Goal: Task Accomplishment & Management: Manage account settings

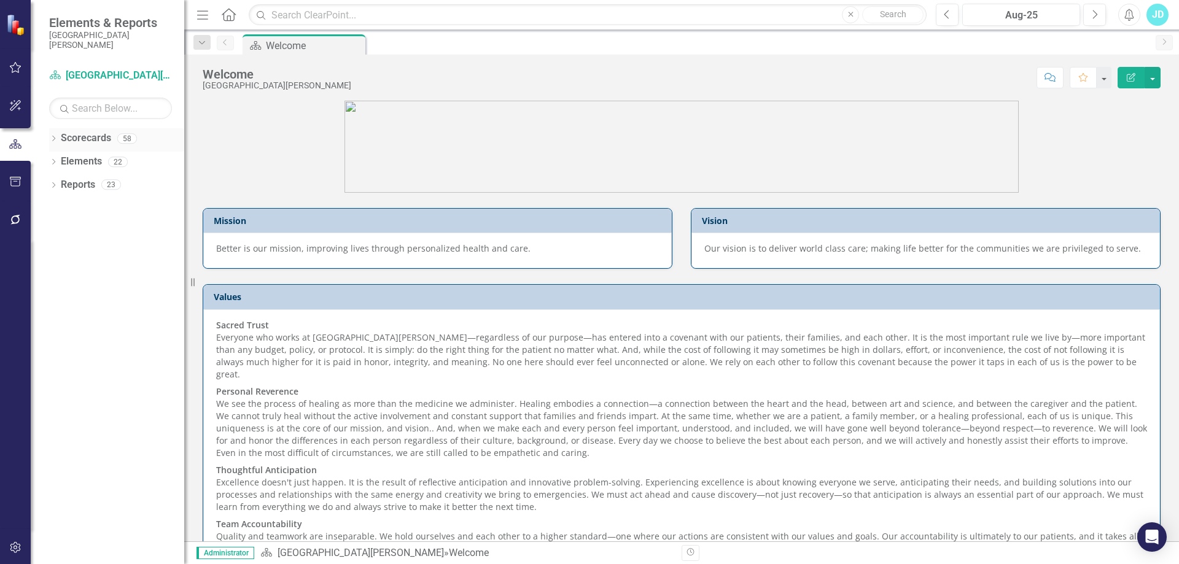
click at [54, 141] on icon "Dropdown" at bounding box center [53, 139] width 9 height 7
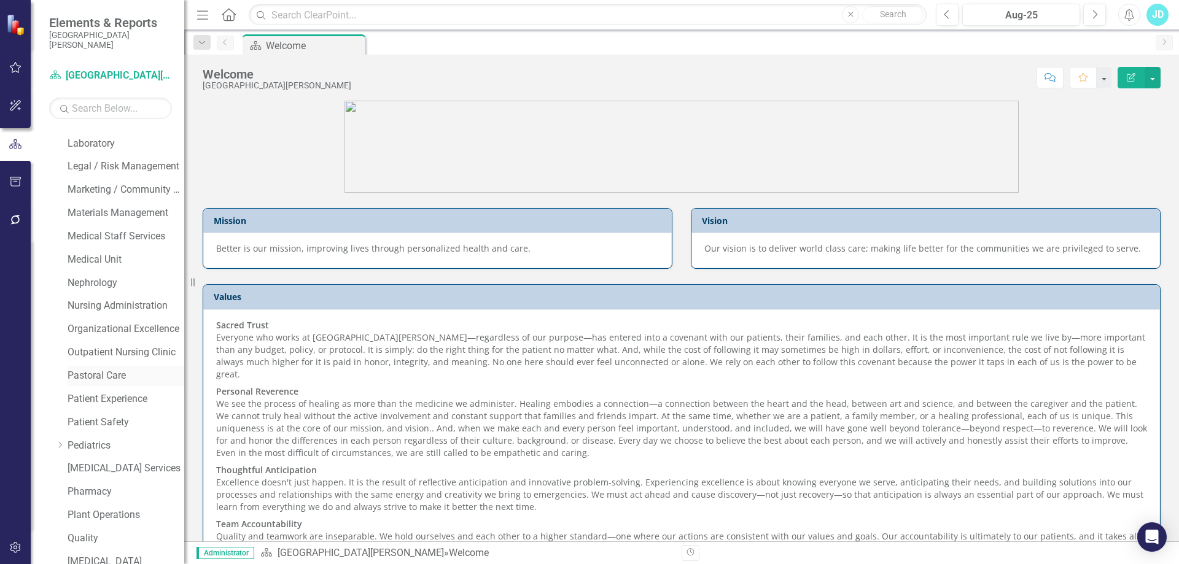
scroll to position [798, 0]
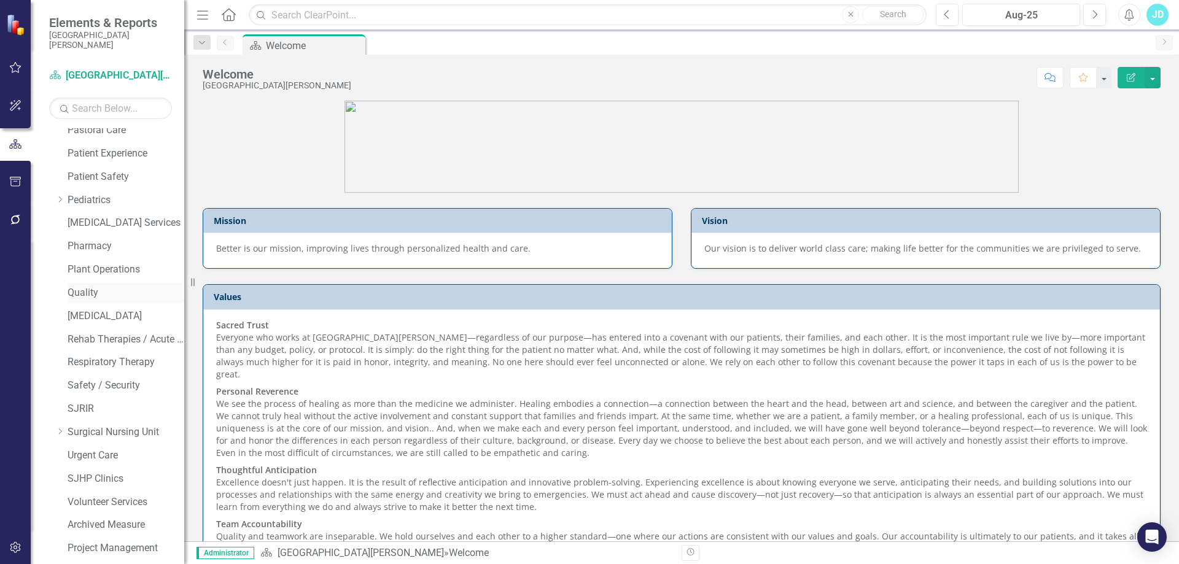
click at [85, 293] on link "Quality" at bounding box center [126, 293] width 117 height 14
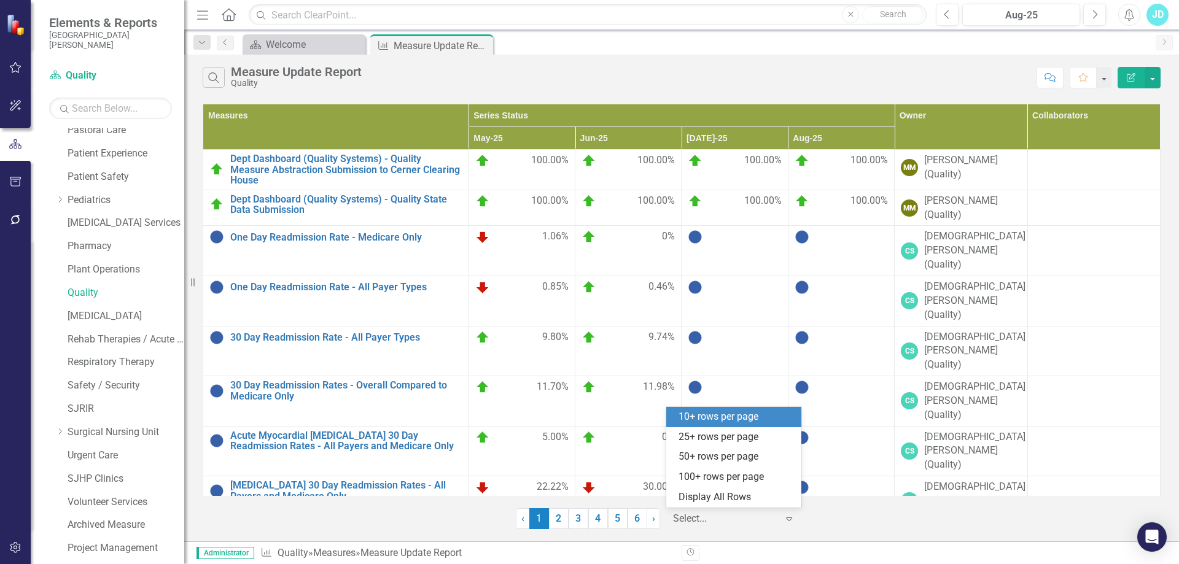
click at [707, 518] on div at bounding box center [725, 519] width 104 height 17
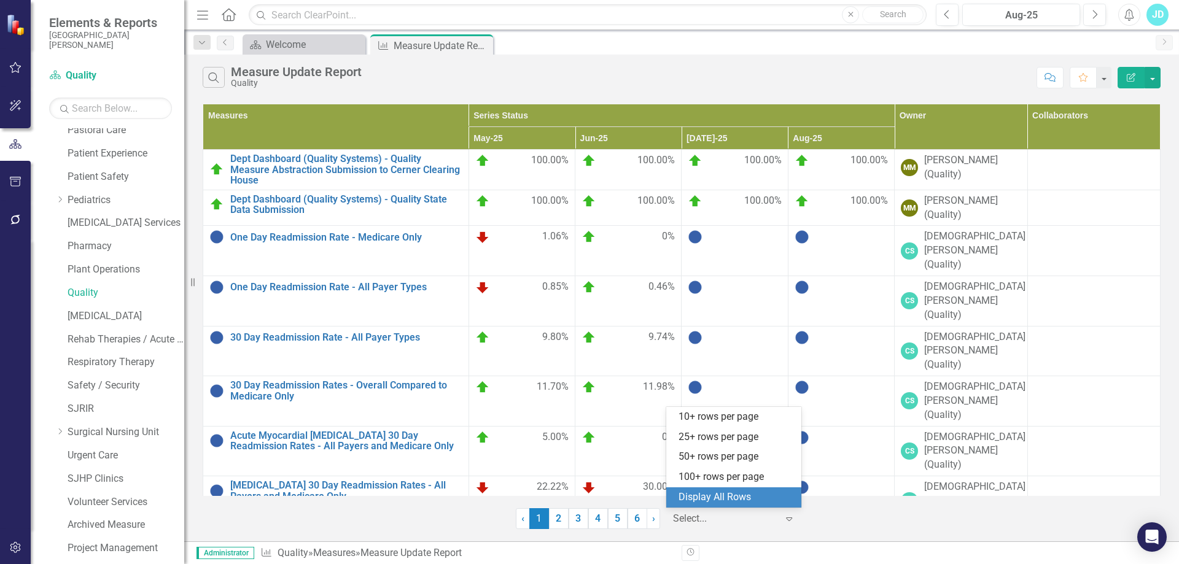
click at [718, 489] on div "Display All Rows" at bounding box center [733, 498] width 135 height 20
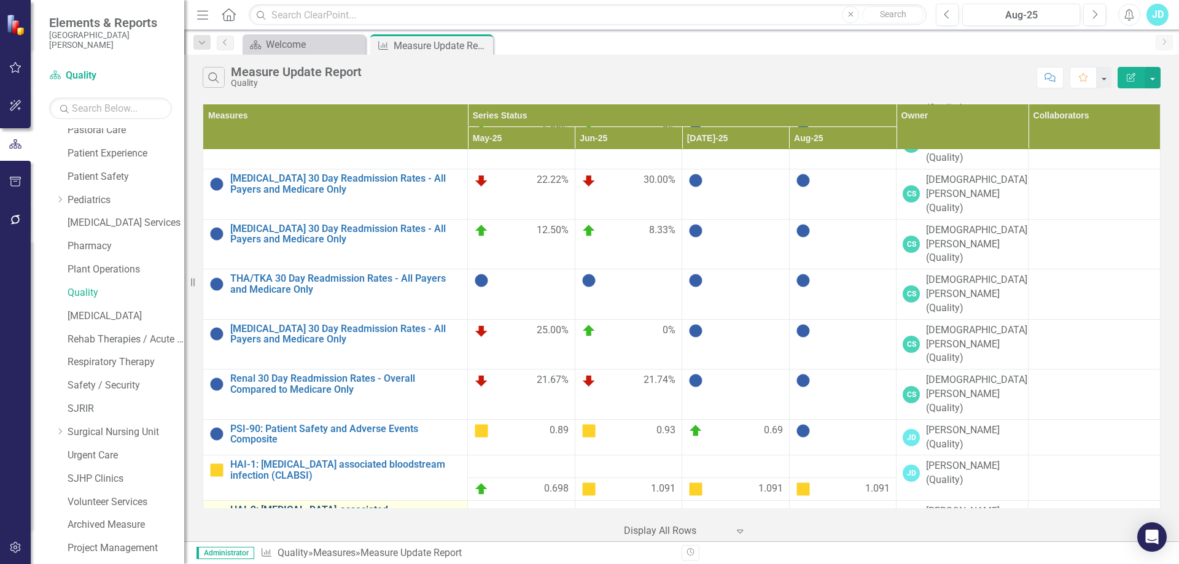
scroll to position [430, 0]
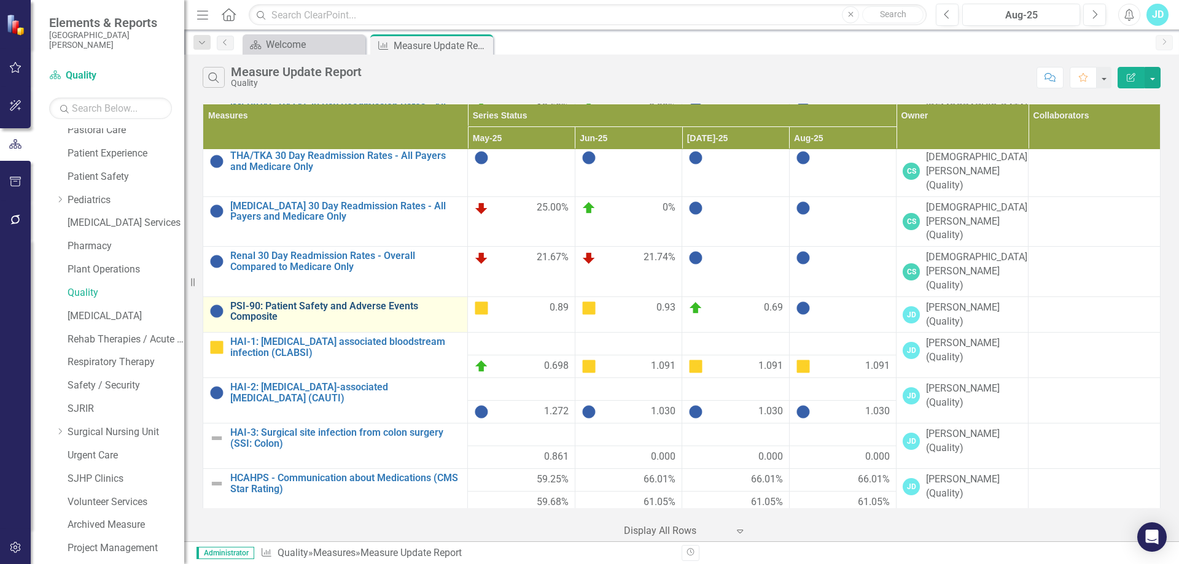
click at [285, 301] on link "PSI-90: Patient Safety and Adverse Events Composite" at bounding box center [345, 311] width 231 height 21
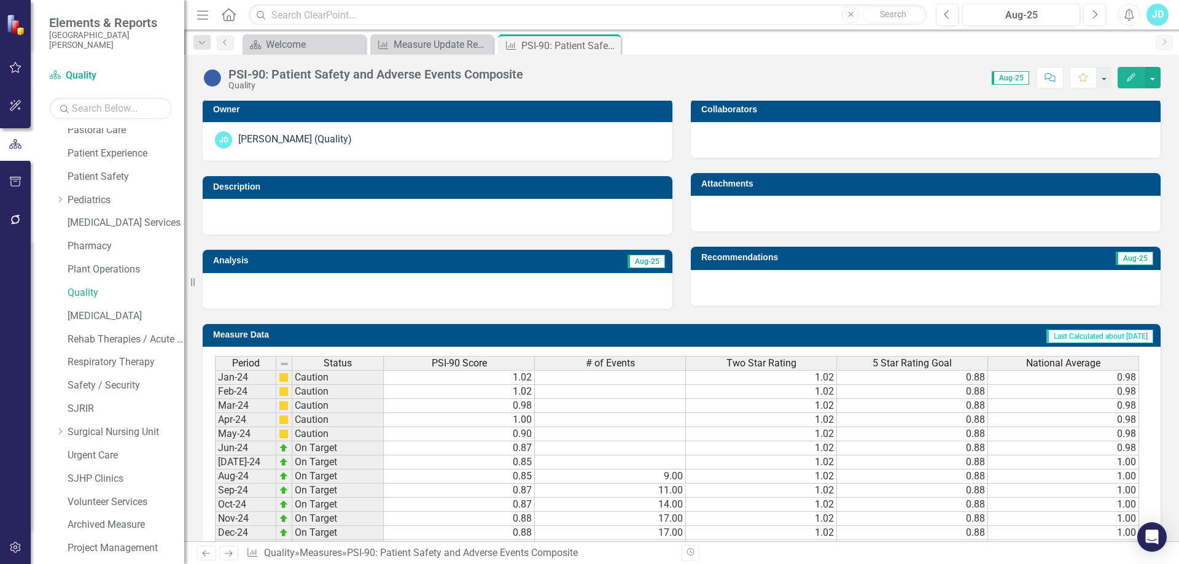
scroll to position [445, 0]
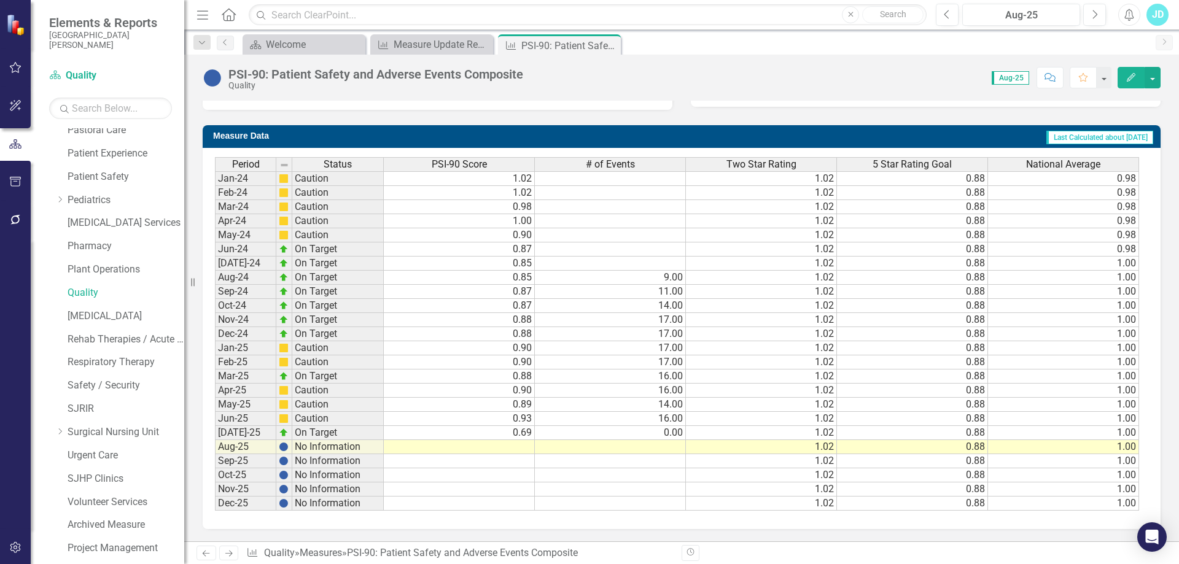
click at [483, 449] on td at bounding box center [459, 447] width 151 height 14
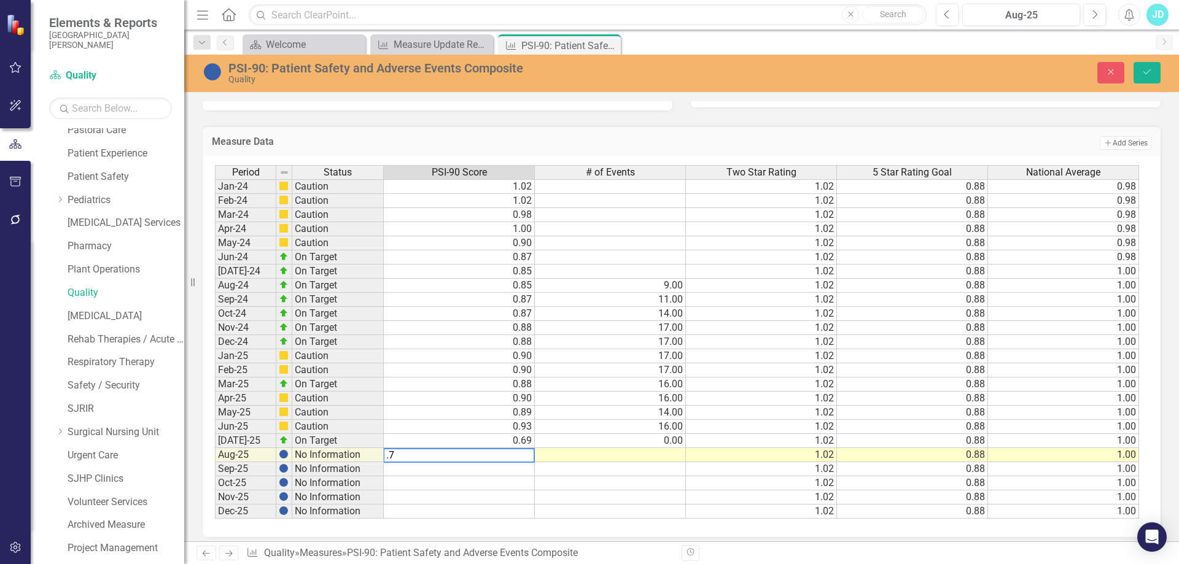
type textarea ".72"
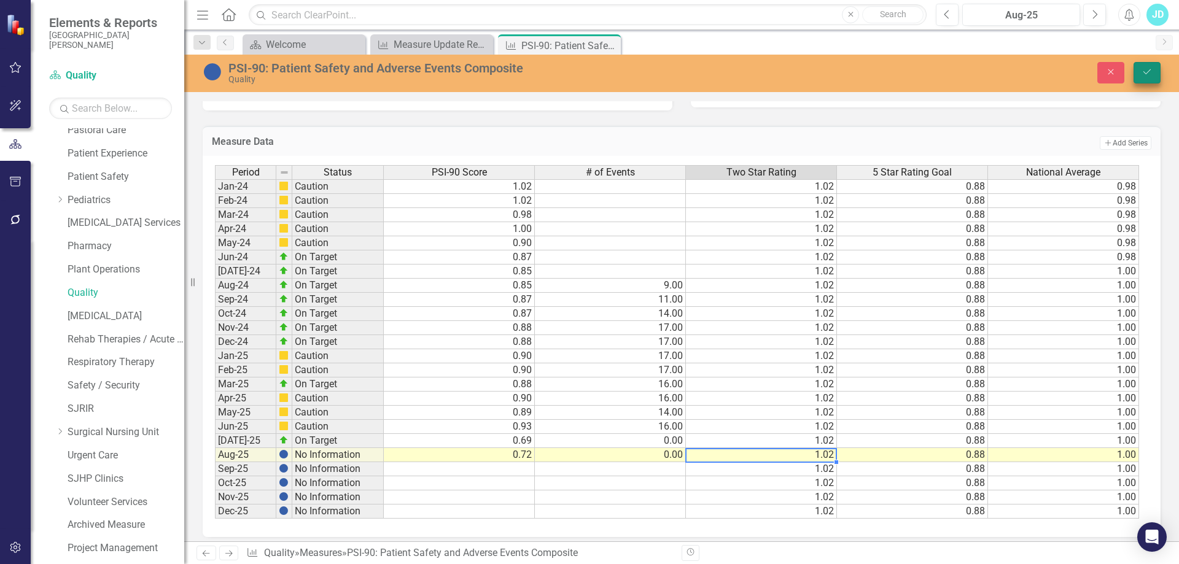
type textarea "1.02"
click at [1154, 69] on button "Save" at bounding box center [1146, 72] width 27 height 21
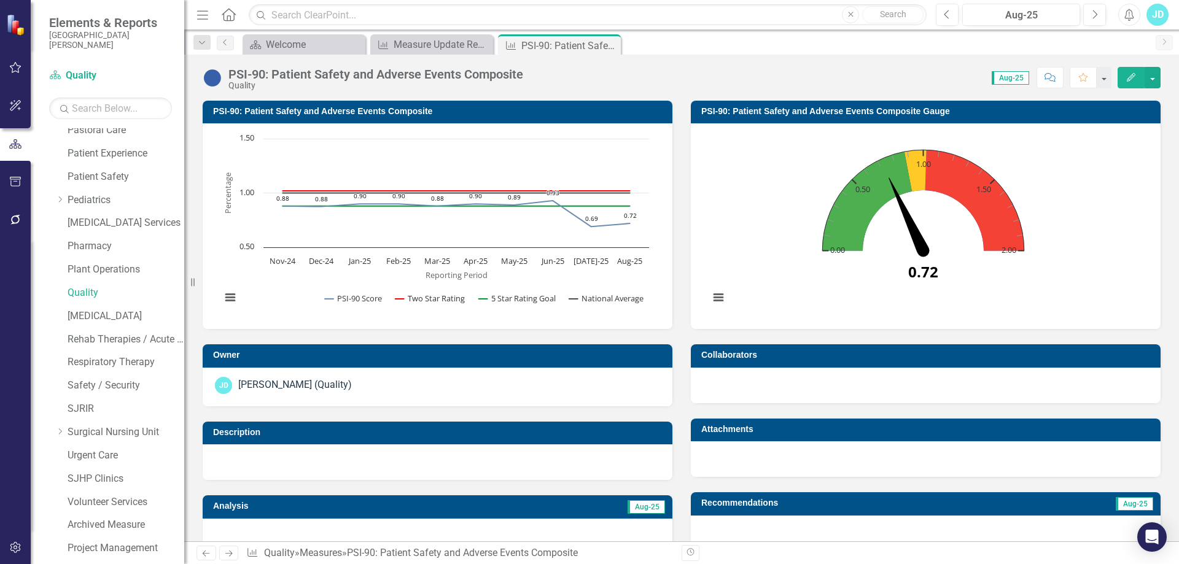
scroll to position [184, 0]
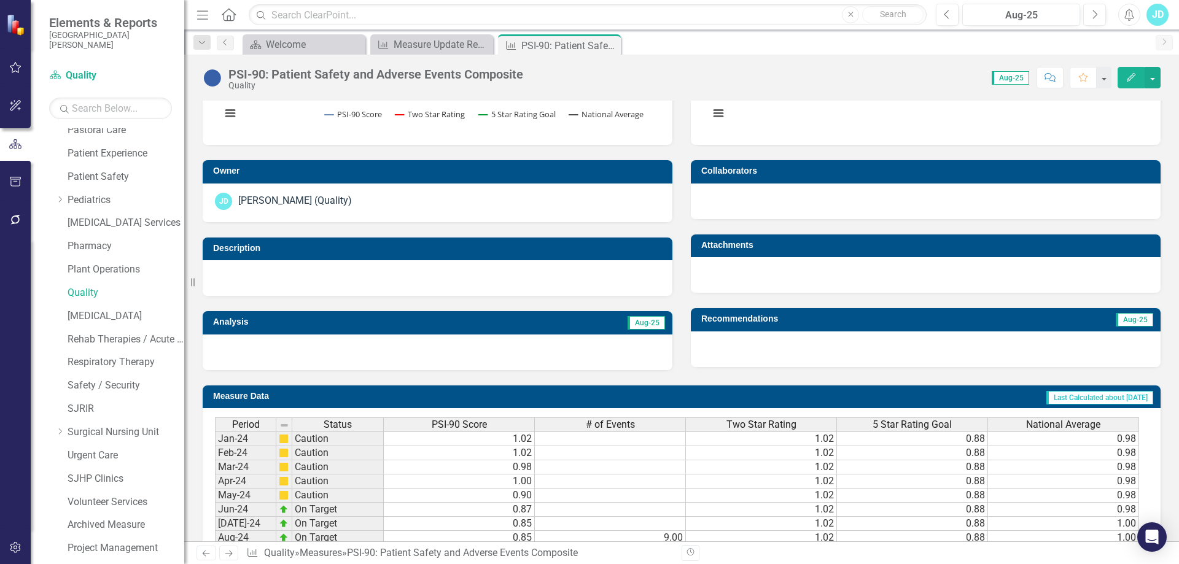
click at [436, 351] on div at bounding box center [438, 353] width 470 height 36
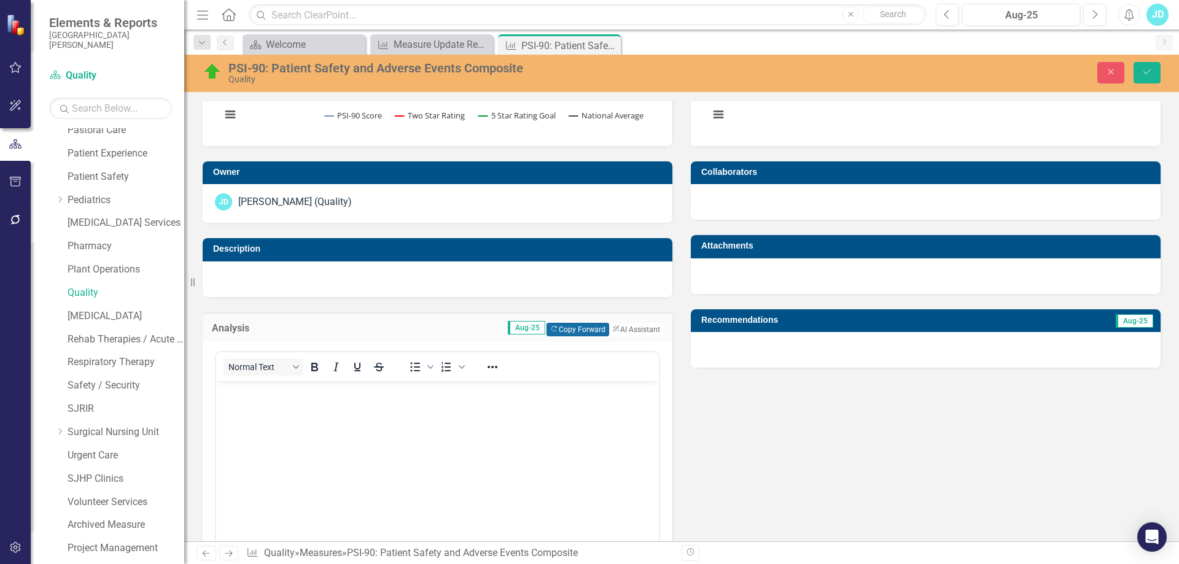
scroll to position [0, 0]
click at [553, 333] on button "Copy Forward Copy Forward" at bounding box center [577, 330] width 62 height 14
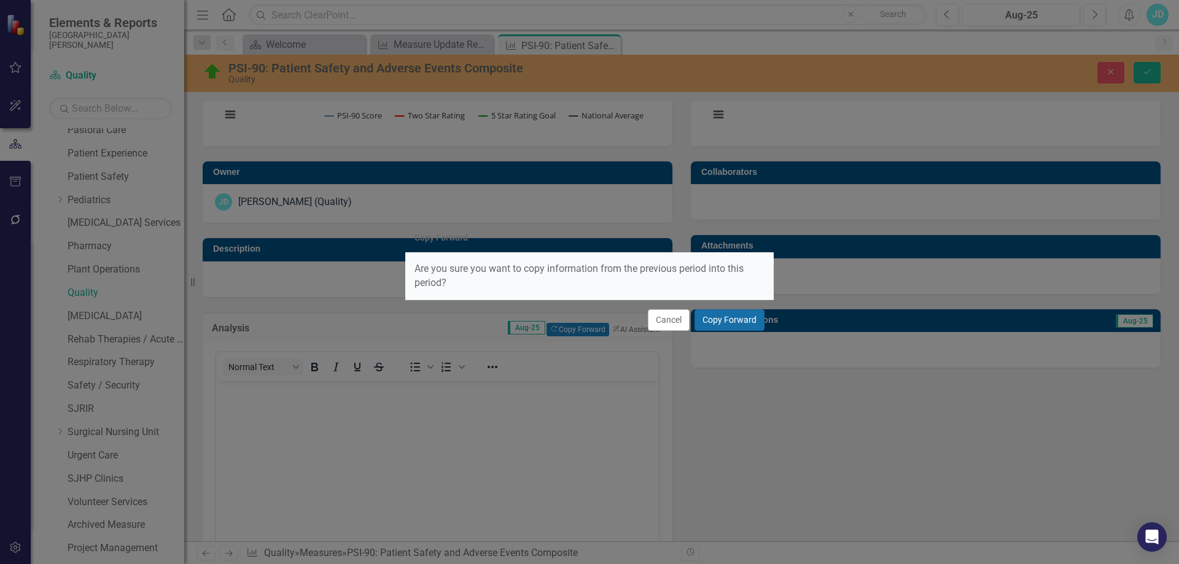
click at [740, 322] on button "Copy Forward" at bounding box center [729, 319] width 70 height 21
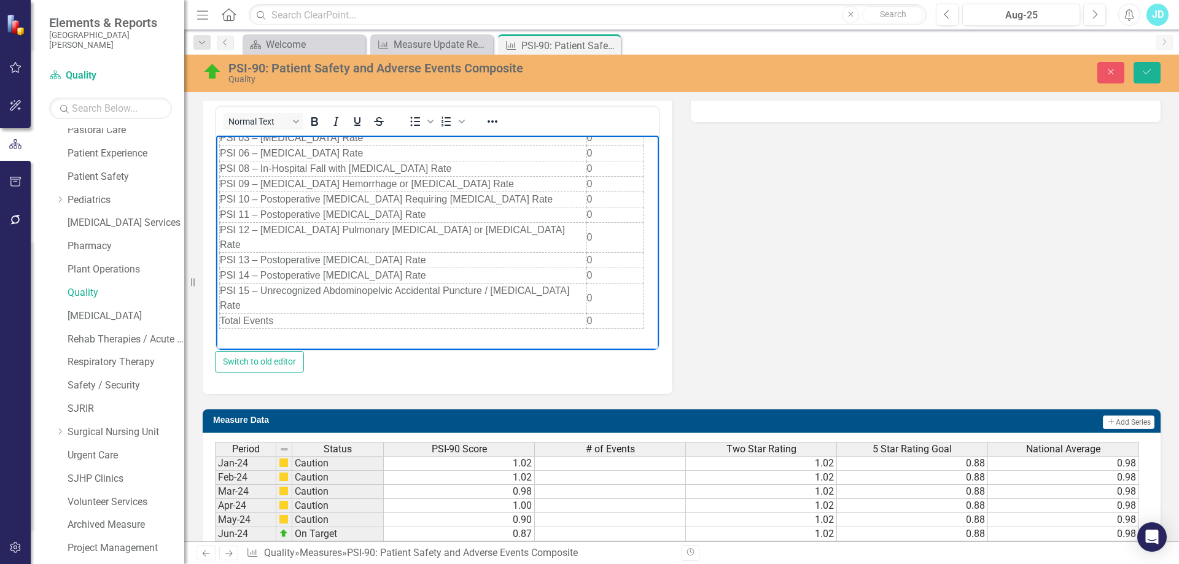
scroll to position [41, 0]
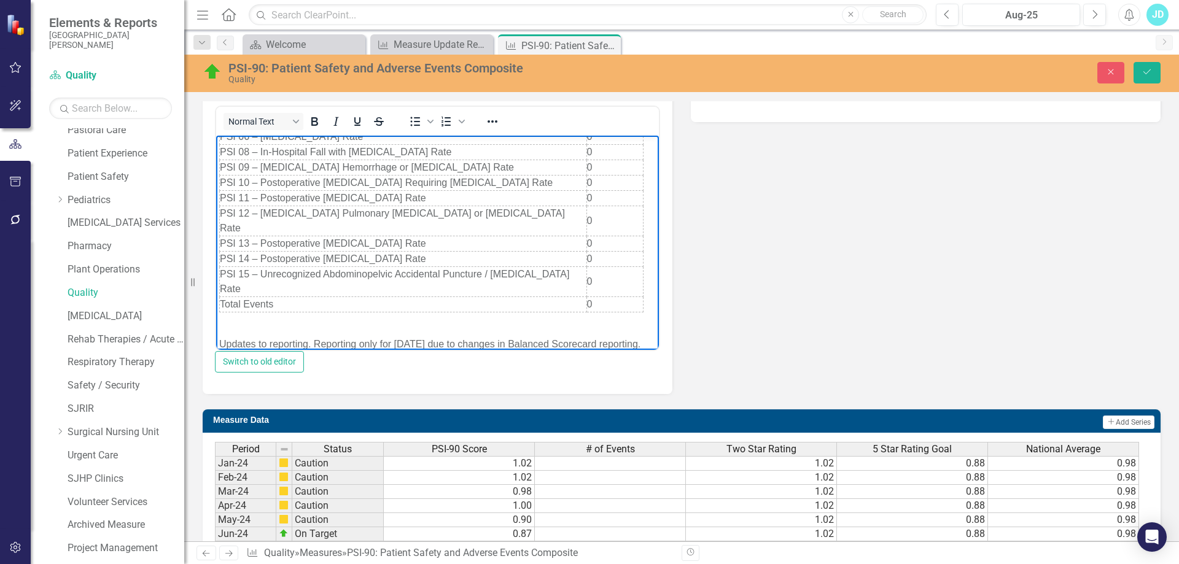
click at [415, 337] on p "Updates to reporting. Reporting only for [DATE] due to changes in Balanced Scor…" at bounding box center [437, 344] width 437 height 15
drag, startPoint x: 395, startPoint y: 315, endPoint x: 435, endPoint y: 319, distance: 40.1
click at [435, 337] on p "Updates to reporting. Reporting only for [DATE] due to changes in Balanced Scor…" at bounding box center [437, 344] width 437 height 15
click at [435, 337] on p "Updates to reporting. Reporting only for one month due to changes in Balanced S…" at bounding box center [437, 351] width 437 height 29
drag, startPoint x: 314, startPoint y: 314, endPoint x: 206, endPoint y: 311, distance: 107.5
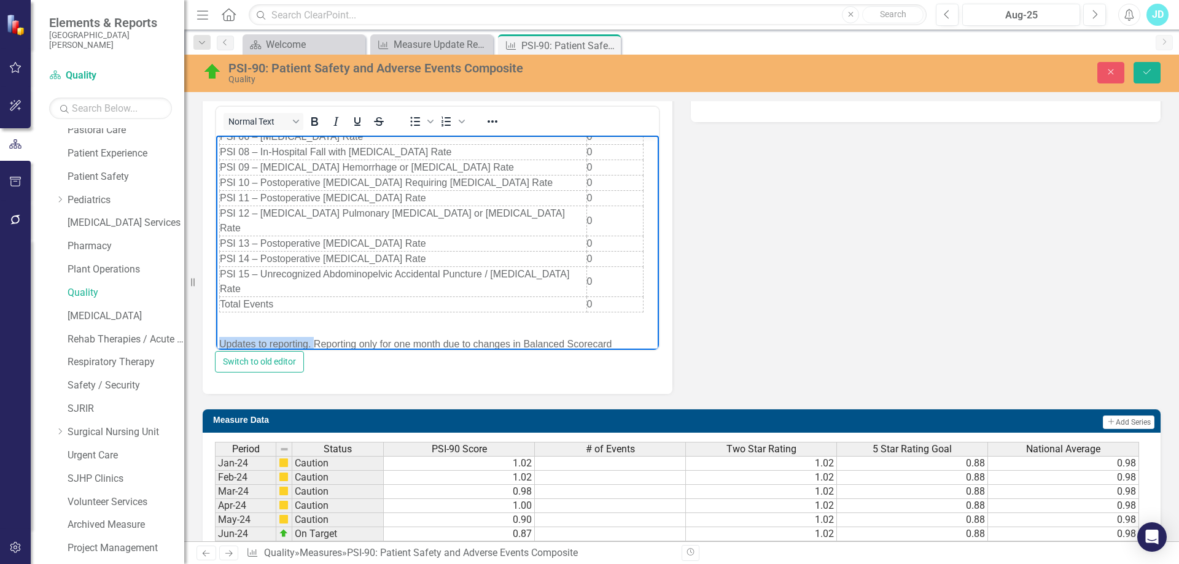
click at [216, 311] on html "Measure Numerator PSI 03 – [MEDICAL_DATA] Rate 0 PSI 06 – [MEDICAL_DATA] Rate 0…" at bounding box center [437, 237] width 443 height 284
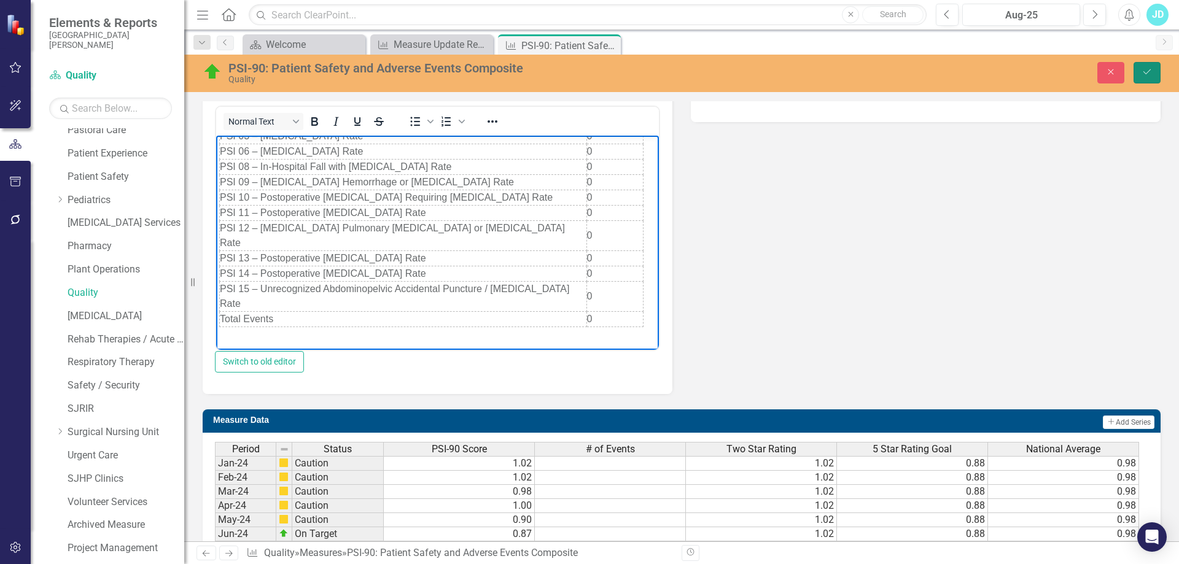
click at [1149, 74] on icon "Save" at bounding box center [1146, 72] width 11 height 9
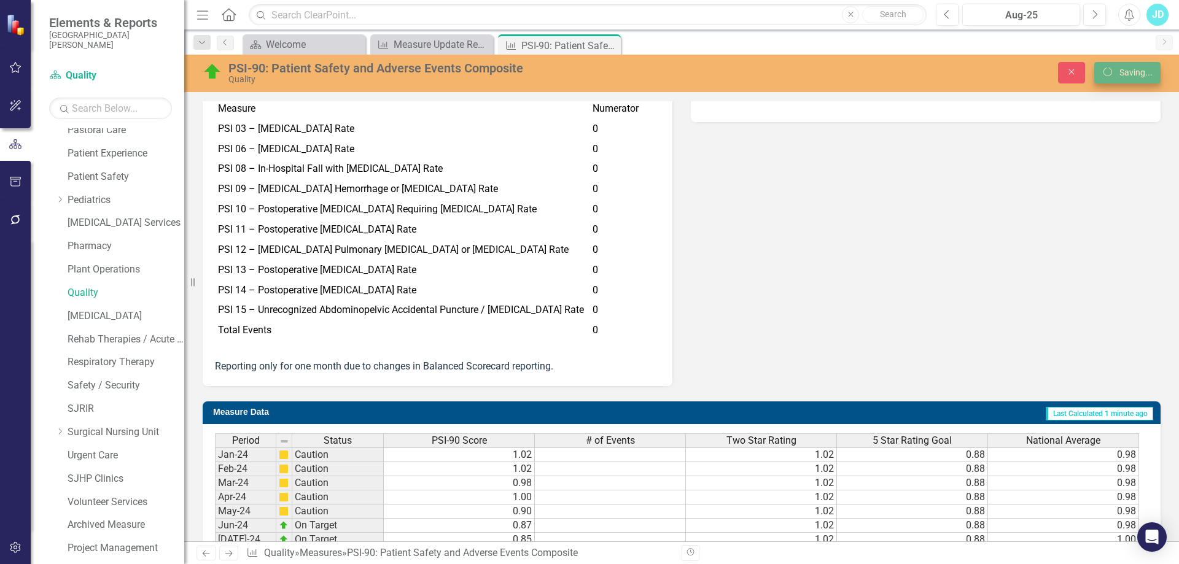
scroll to position [423, 0]
